Goal: Information Seeking & Learning: Understand process/instructions

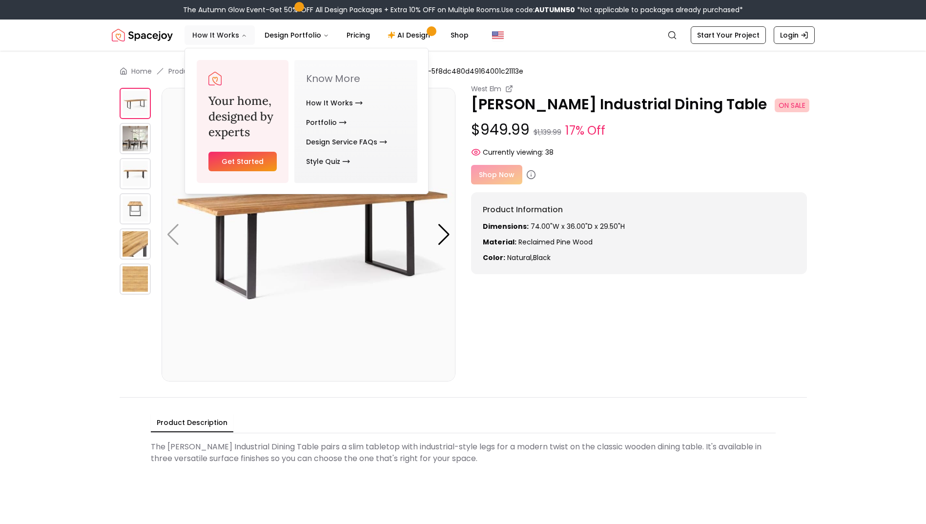
click at [212, 29] on button "How It Works" at bounding box center [220, 35] width 70 height 20
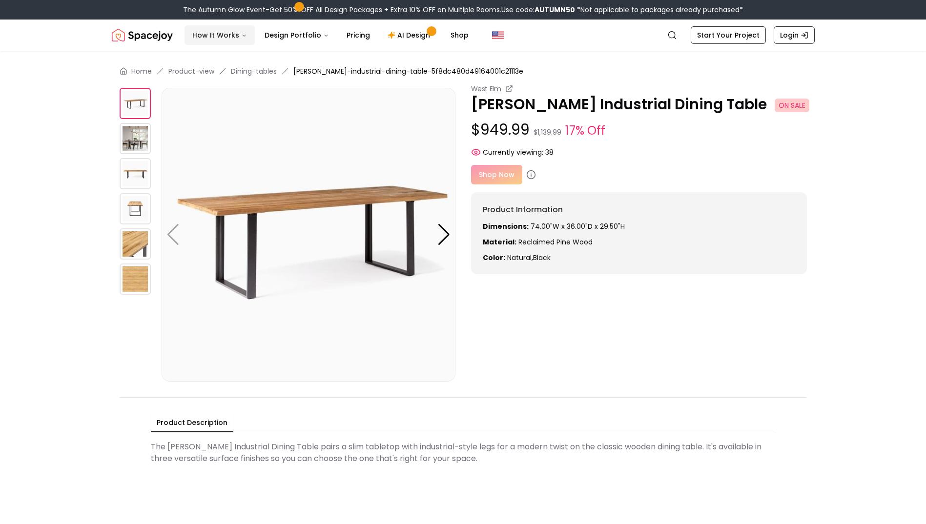
click at [217, 38] on button "How It Works" at bounding box center [220, 35] width 70 height 20
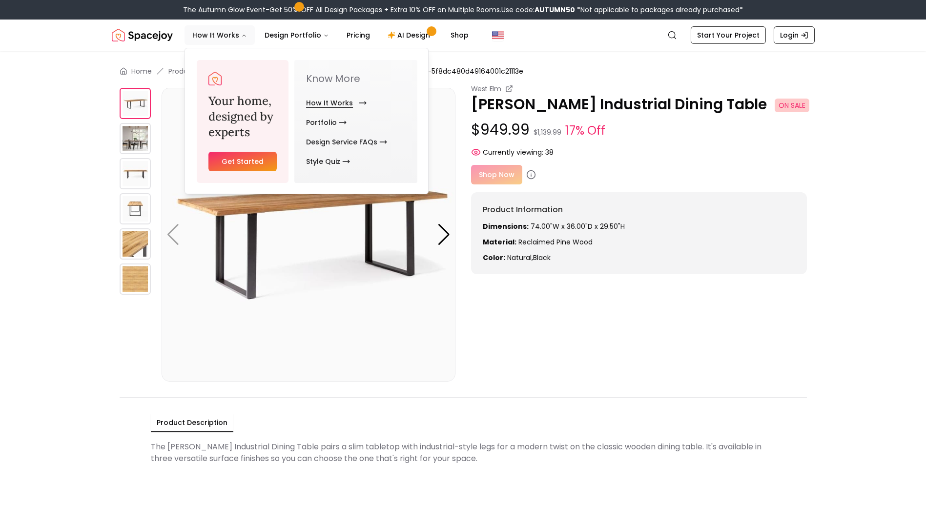
click at [356, 97] on link "How It Works" at bounding box center [334, 103] width 57 height 20
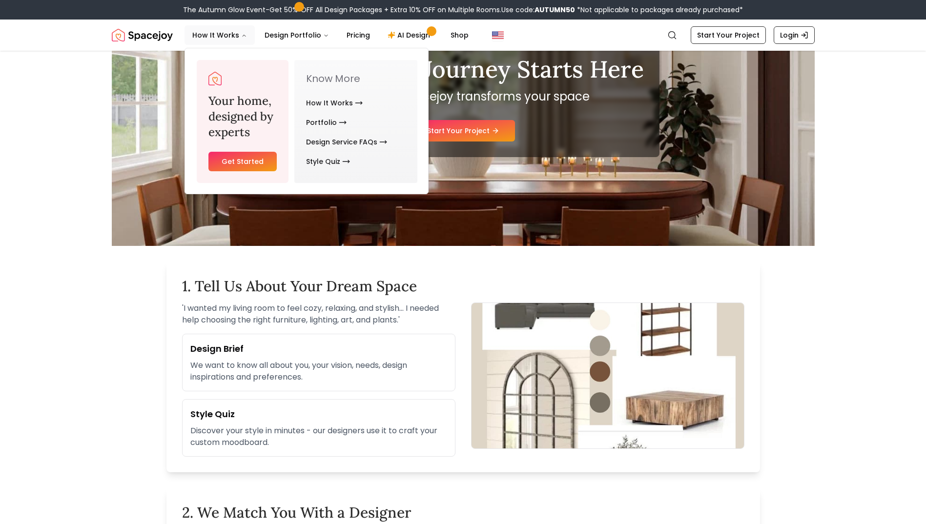
scroll to position [146, 0]
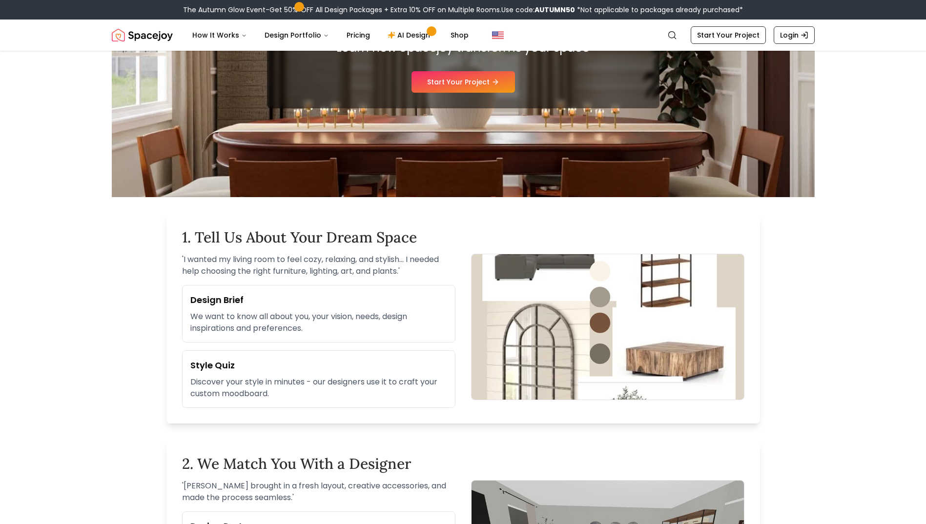
click at [237, 386] on p "Discover your style in minutes - our designers use it to craft your custom mood…" at bounding box center [318, 387] width 257 height 23
click at [217, 362] on h3 "Style Quiz" at bounding box center [318, 366] width 257 height 14
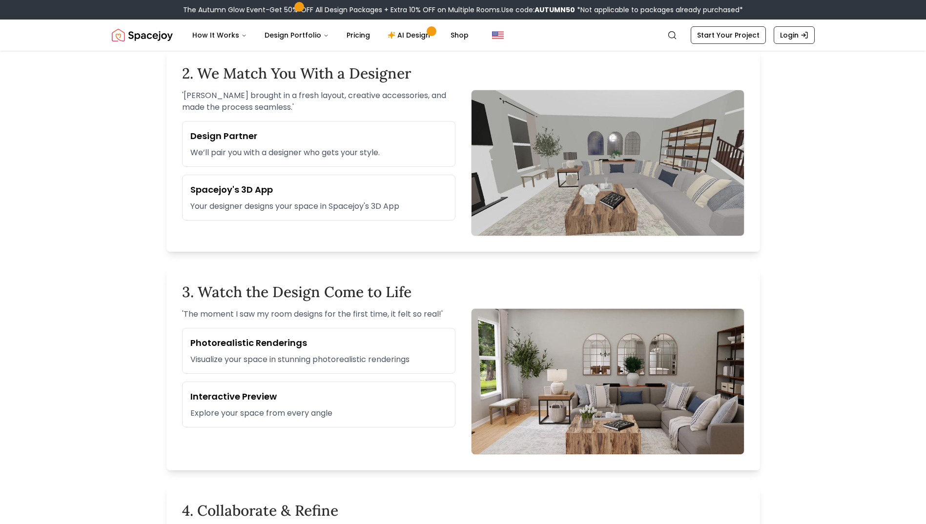
scroll to position [586, 0]
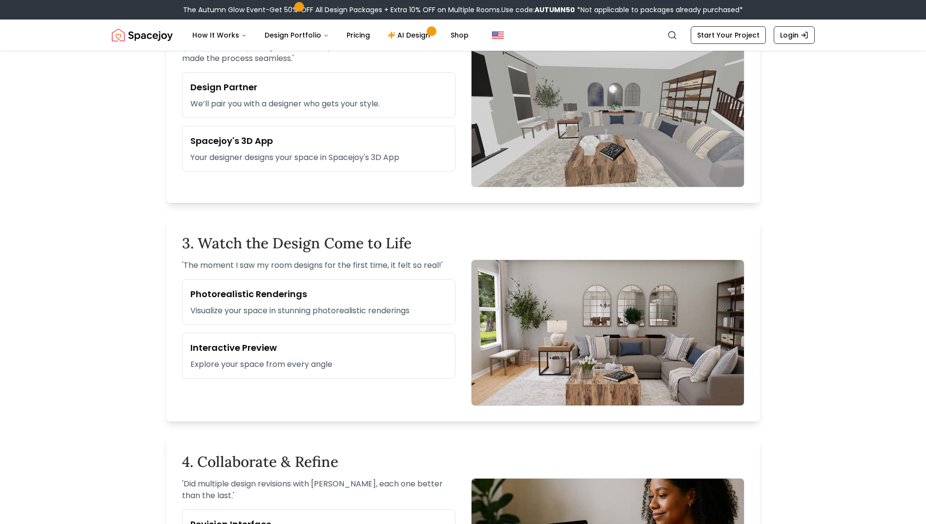
click at [270, 460] on h2 "4. Collaborate & Refine" at bounding box center [463, 462] width 562 height 18
